Goal: Task Accomplishment & Management: Manage account settings

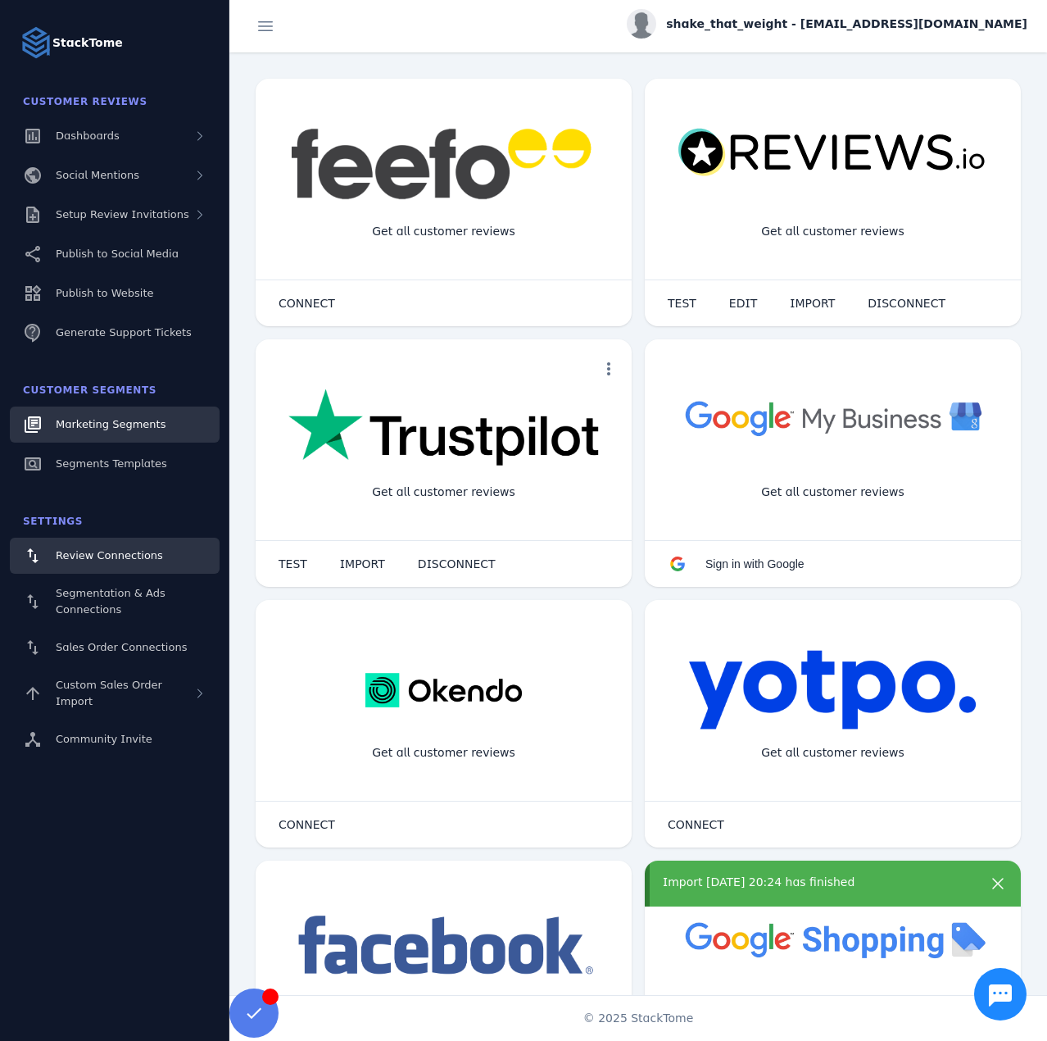
click at [119, 433] on link "Marketing Segments" at bounding box center [115, 424] width 210 height 36
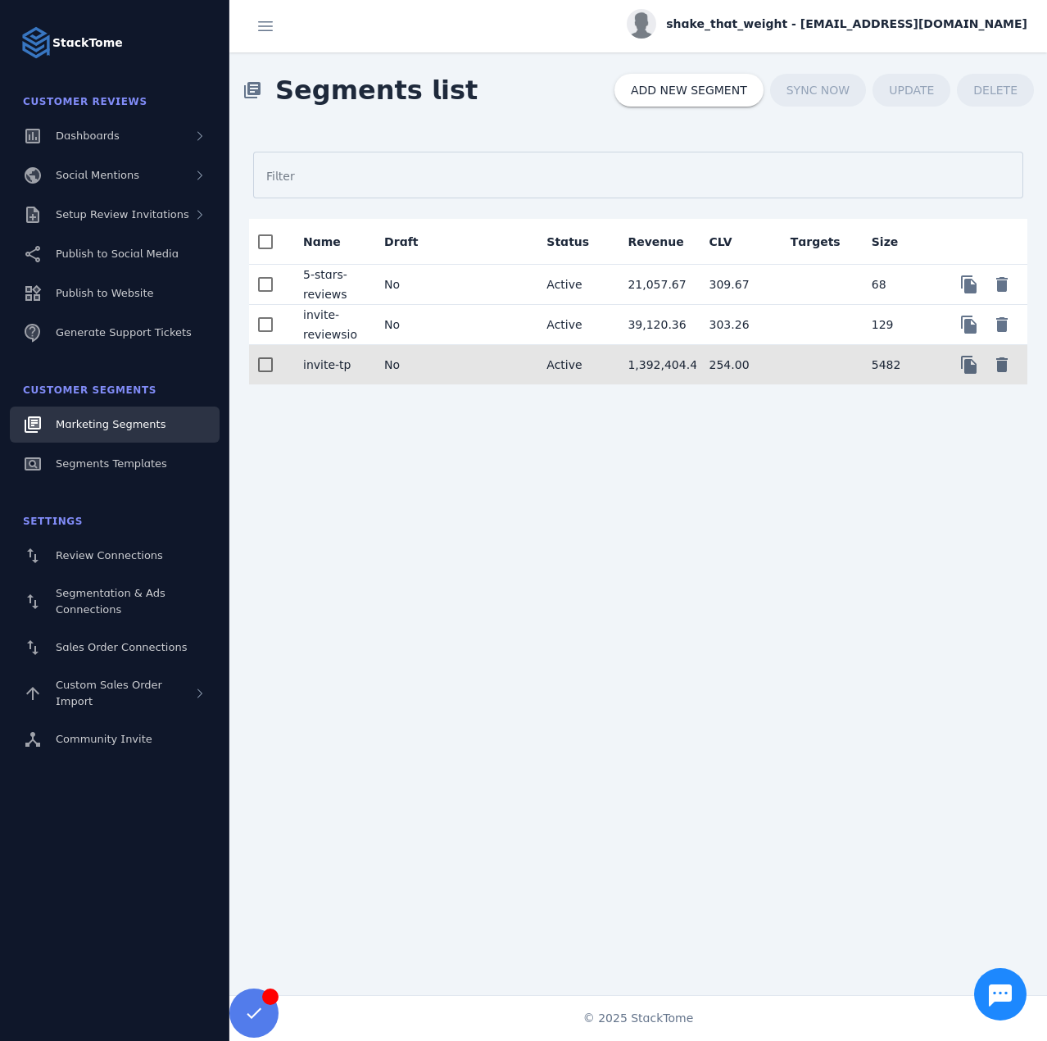
click at [438, 356] on mat-cell "No" at bounding box center [411, 364] width 81 height 39
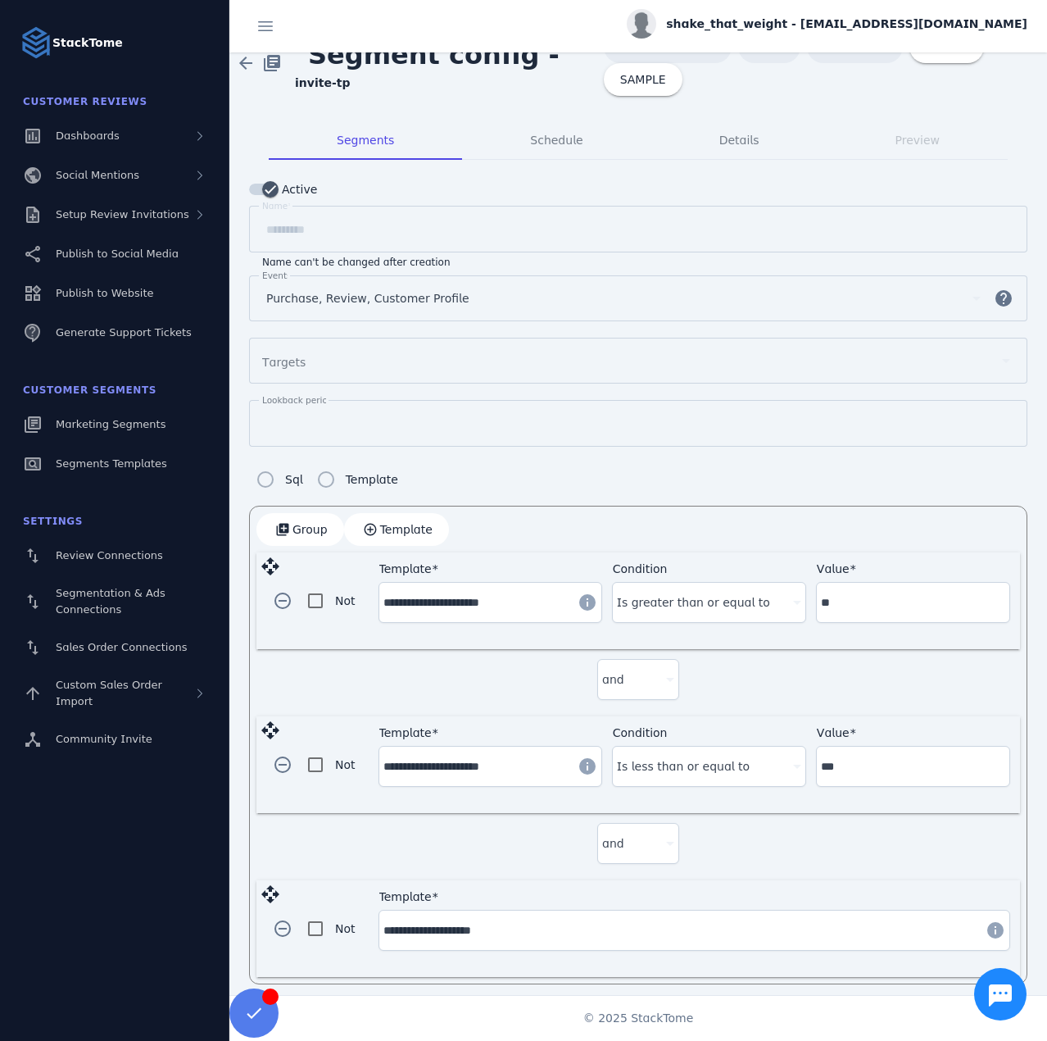
scroll to position [28, 0]
click at [140, 216] on span "Setup Review Invitations" at bounding box center [123, 214] width 134 height 12
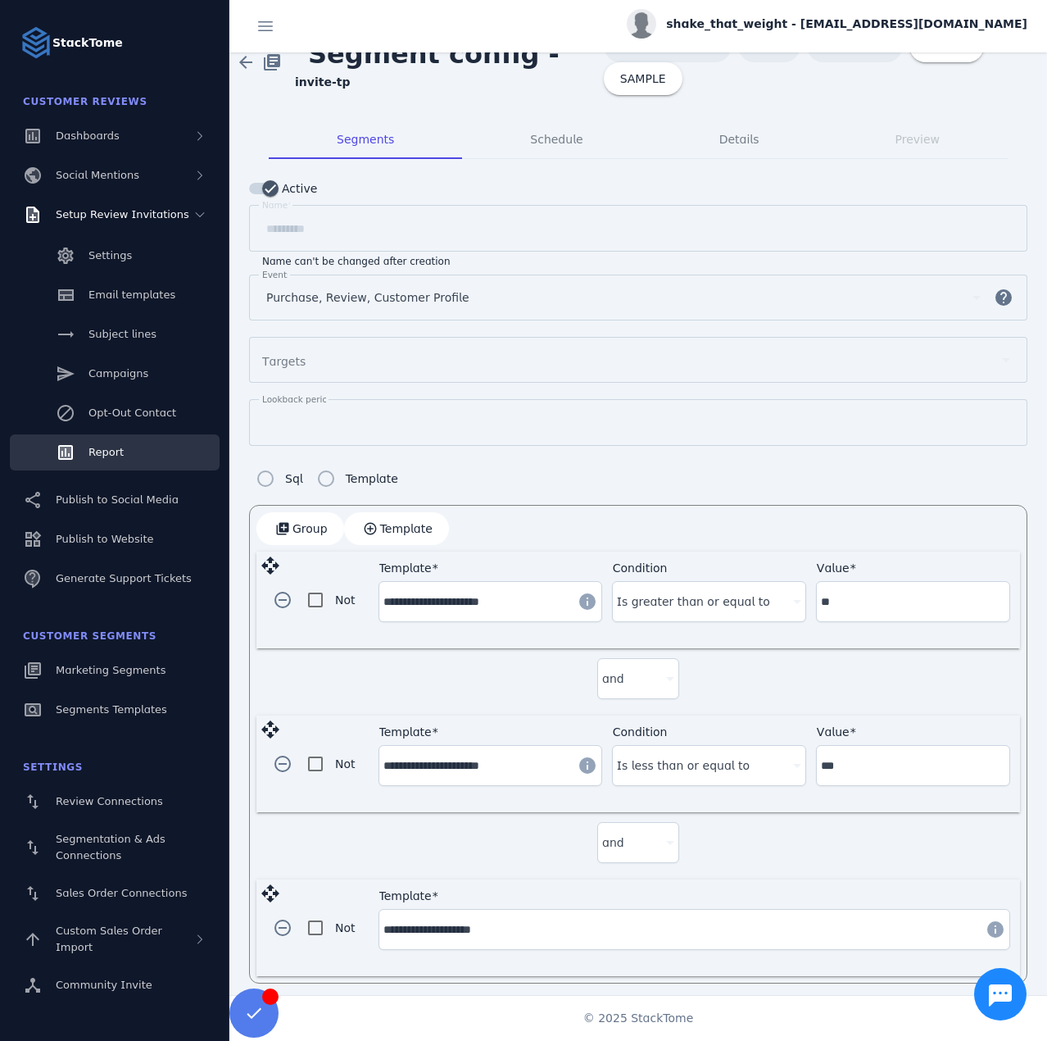
click at [121, 451] on span "Report" at bounding box center [105, 452] width 35 height 12
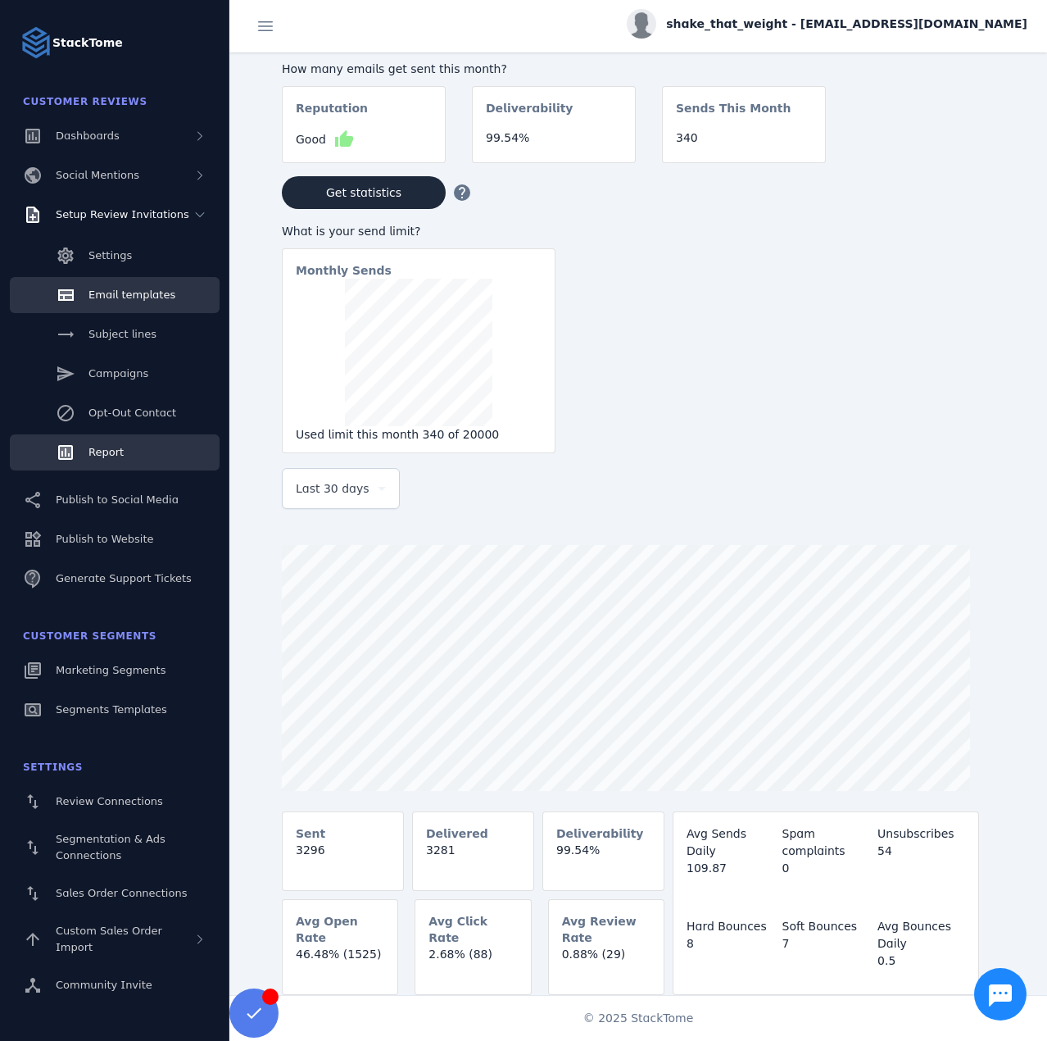
click at [120, 298] on span "Email templates" at bounding box center [131, 294] width 87 height 12
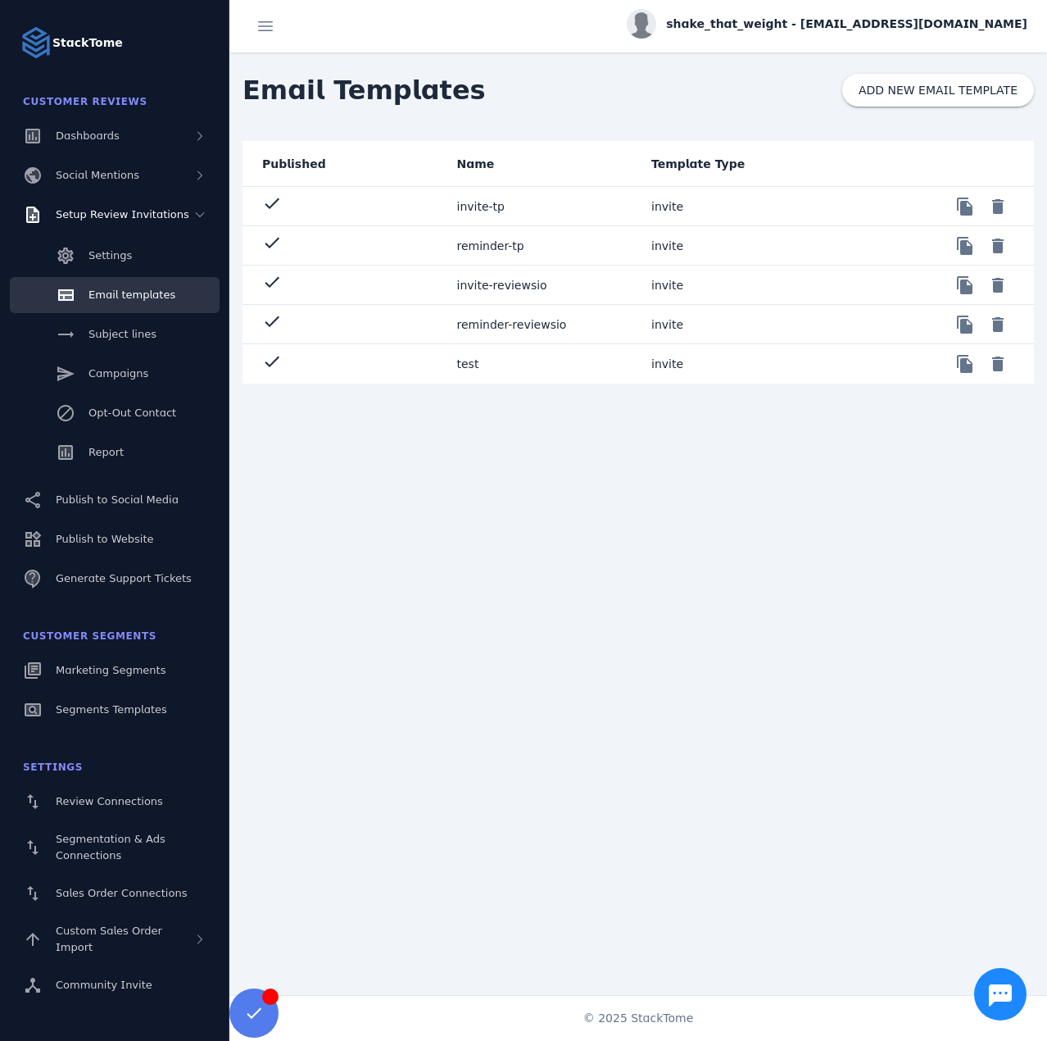
click at [493, 288] on mat-cell "invite-reviewsio" at bounding box center [541, 284] width 195 height 39
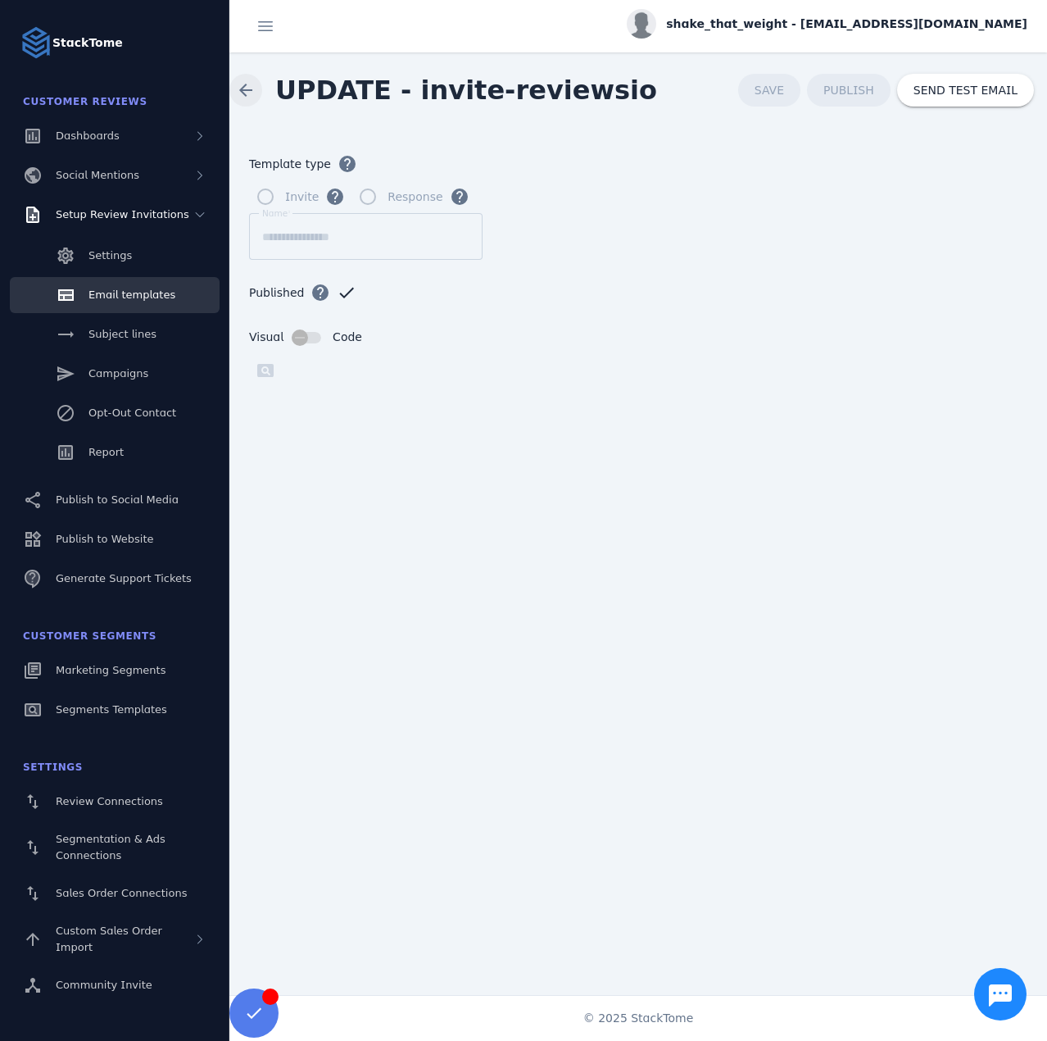
click at [252, 88] on span at bounding box center [245, 89] width 39 height 39
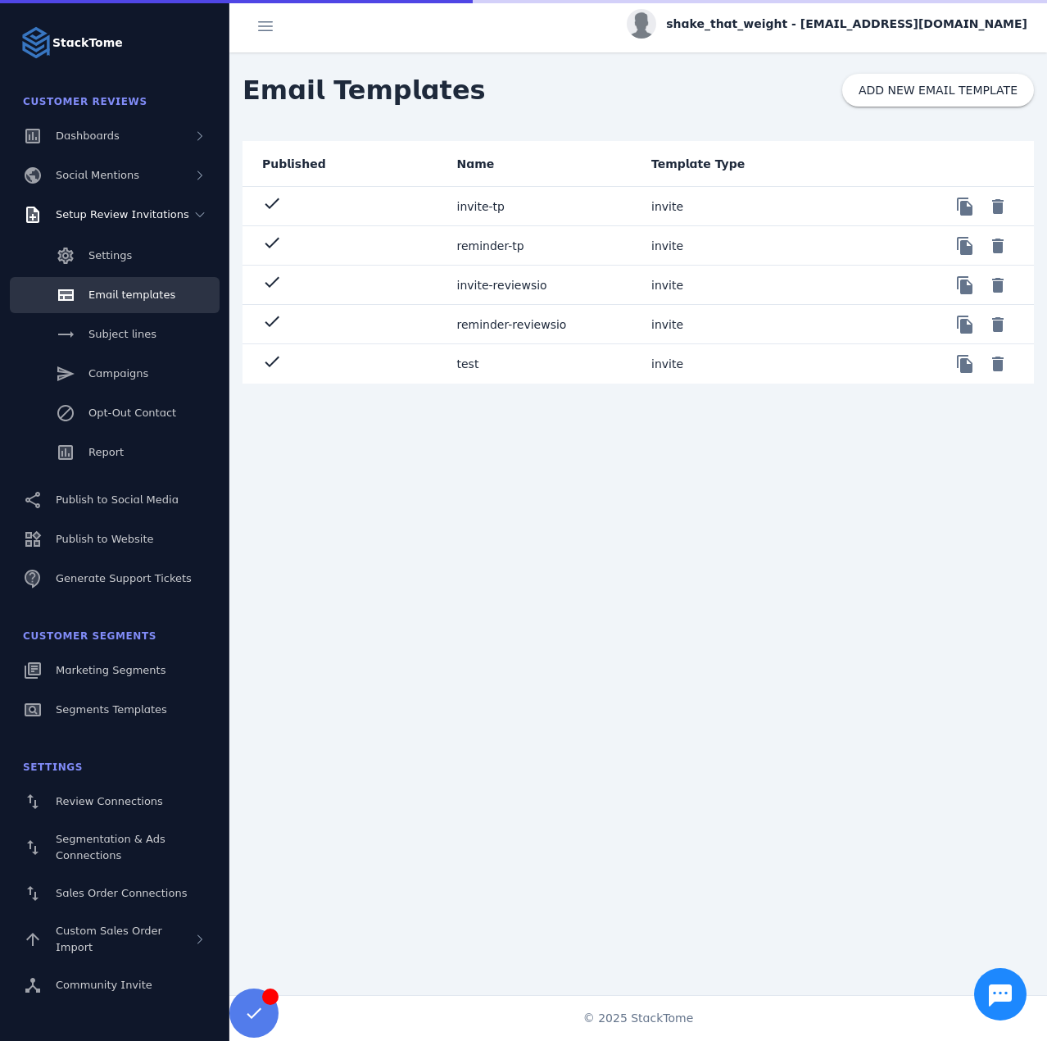
click at [472, 375] on mat-cell "test" at bounding box center [541, 363] width 195 height 39
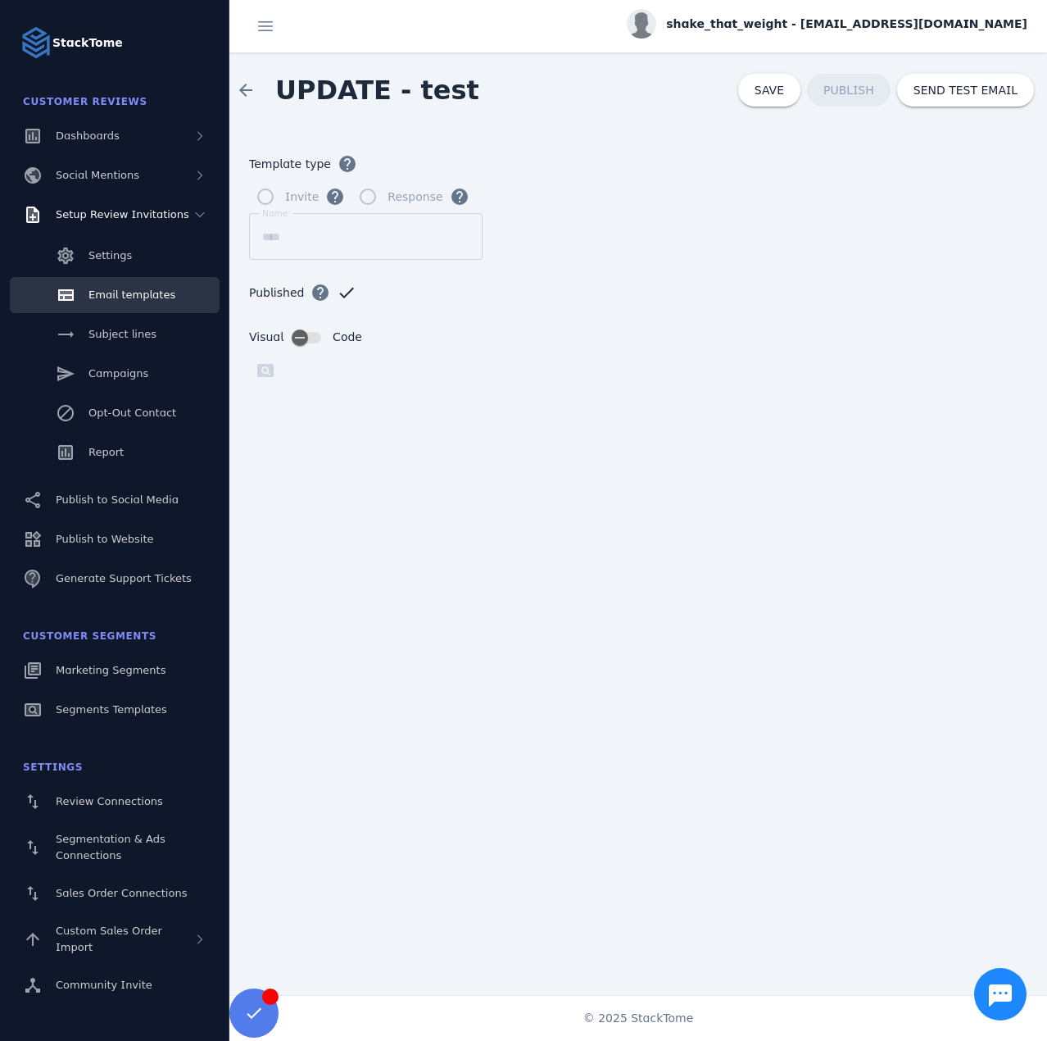
click at [131, 672] on span "Marketing Segments" at bounding box center [111, 670] width 110 height 12
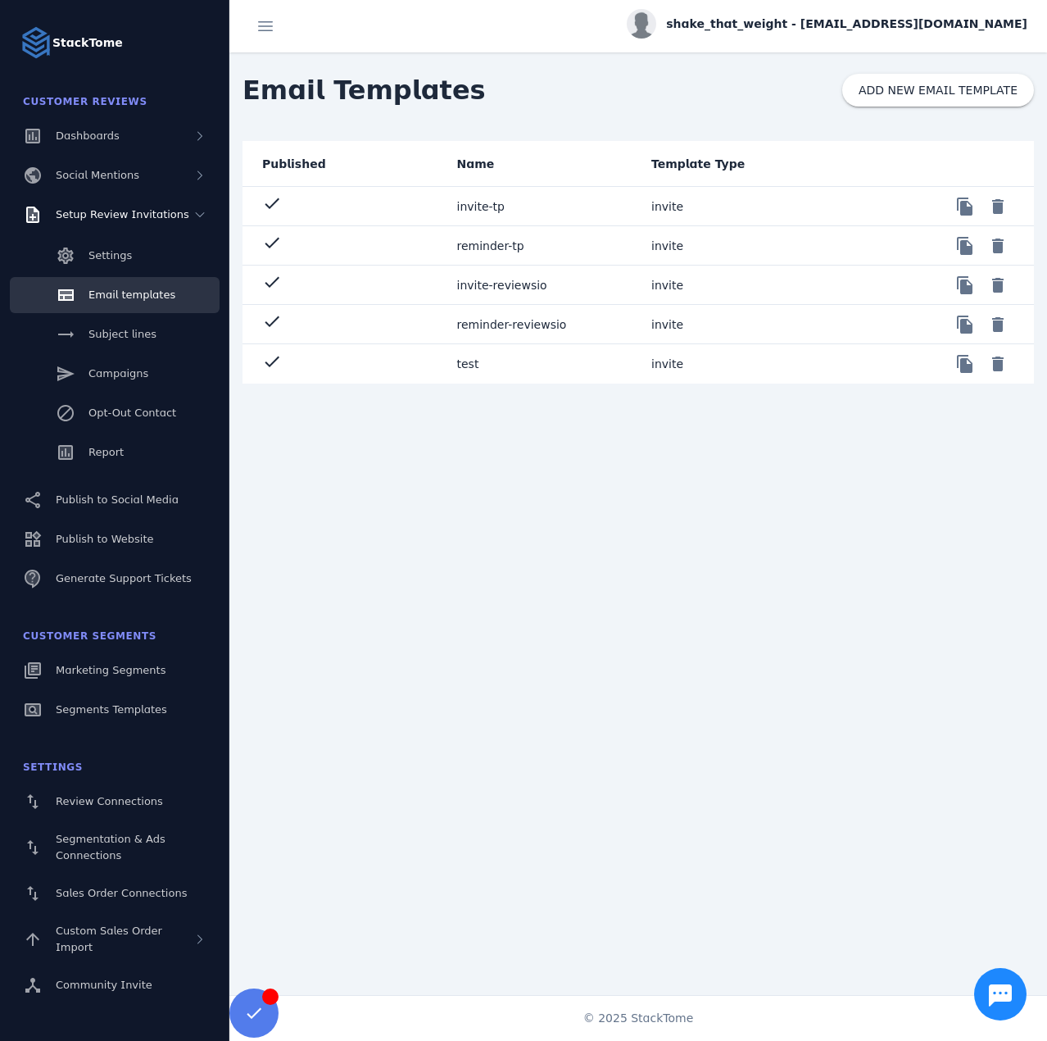
click at [488, 293] on mat-cell "invite-reviewsio" at bounding box center [541, 284] width 195 height 39
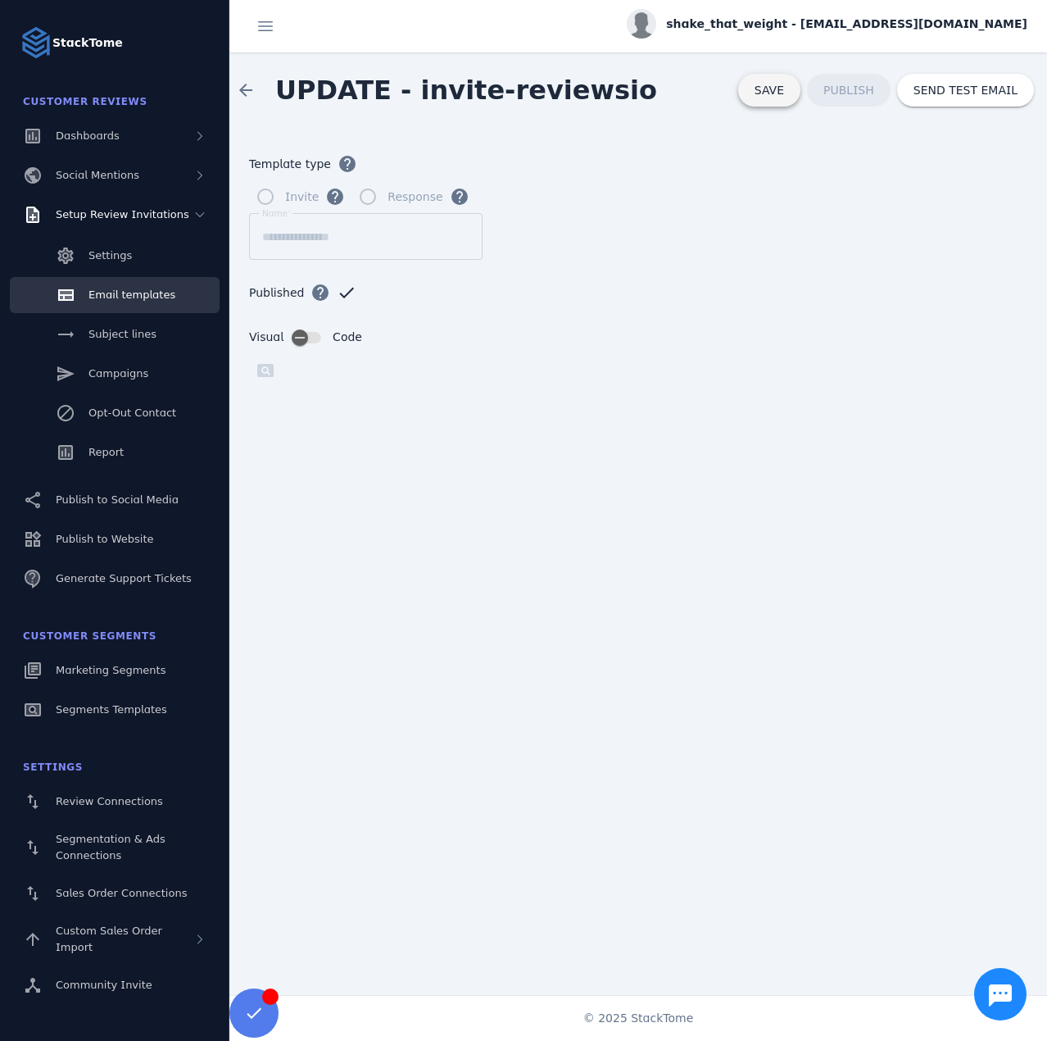
click at [782, 100] on span at bounding box center [769, 89] width 62 height 39
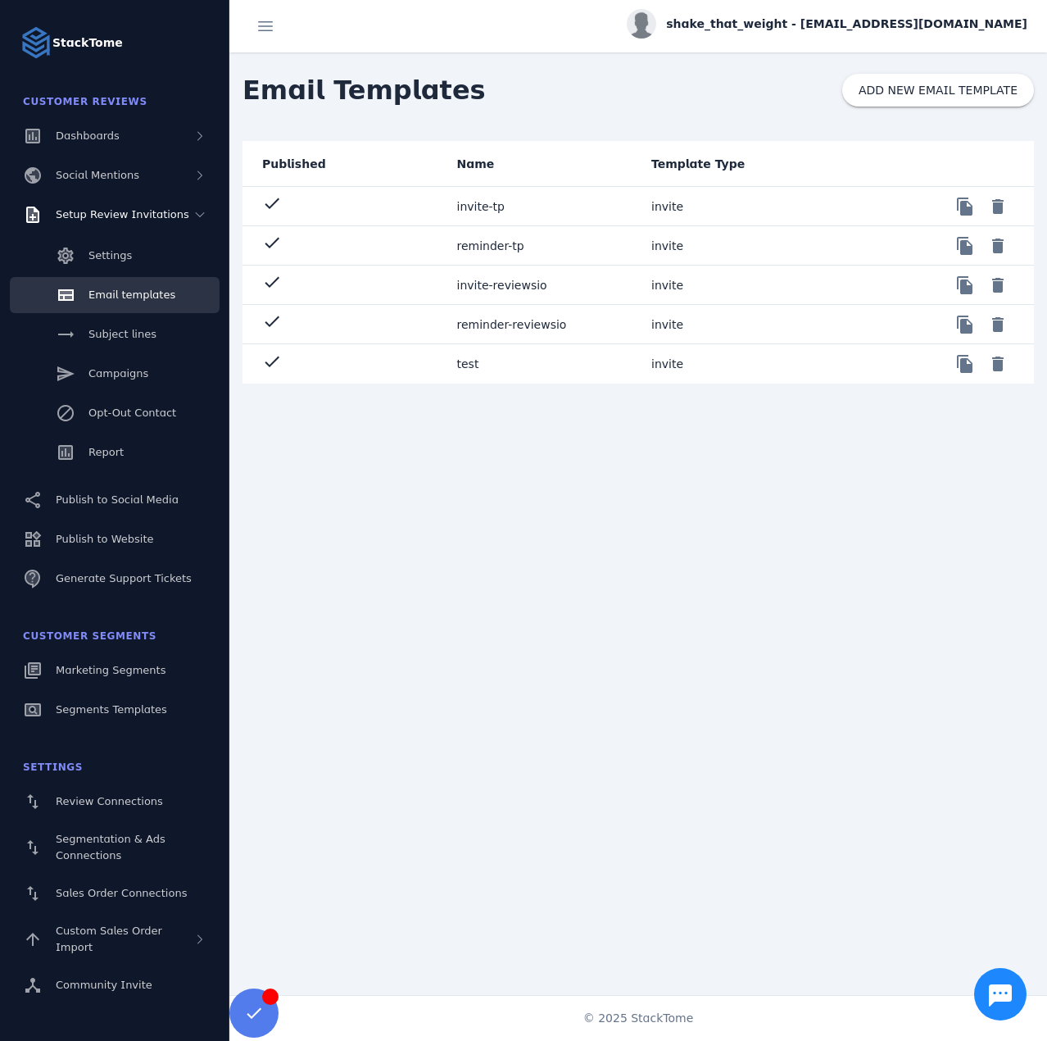
click at [527, 328] on mat-cell "reminder-reviewsio" at bounding box center [541, 324] width 195 height 39
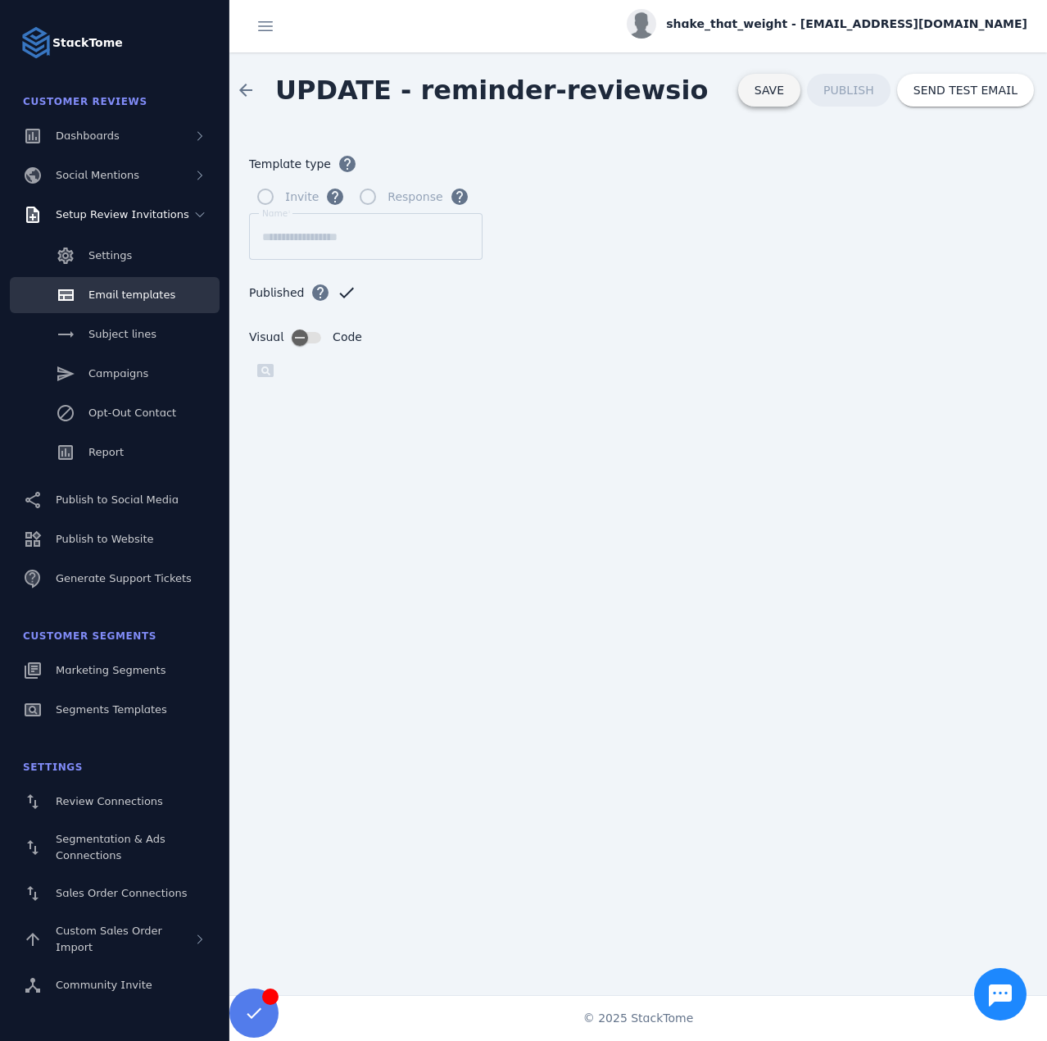
click at [783, 97] on span "SAVE" at bounding box center [769, 90] width 29 height 13
